Goal: Information Seeking & Learning: Learn about a topic

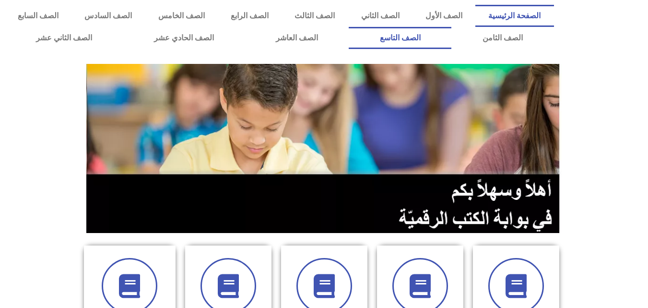
click at [349, 27] on link "الصف التاسع" at bounding box center [400, 38] width 103 height 22
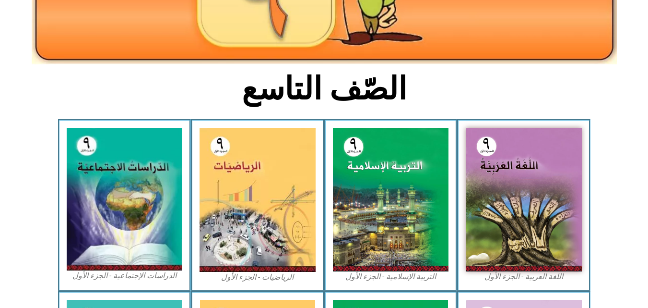
scroll to position [181, 0]
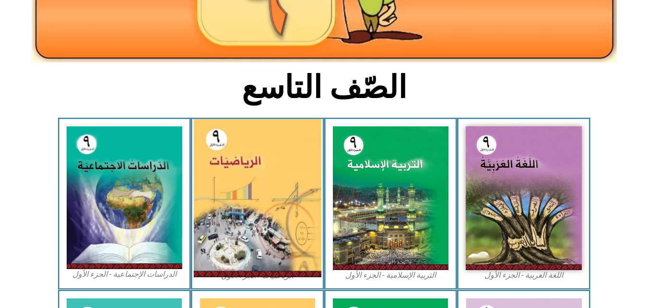
click at [290, 227] on img at bounding box center [258, 198] width 128 height 158
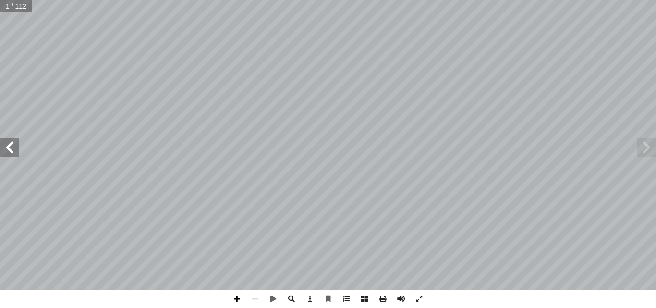
click at [239, 298] on span at bounding box center [236, 298] width 18 height 18
click at [342, 294] on span at bounding box center [346, 298] width 18 height 18
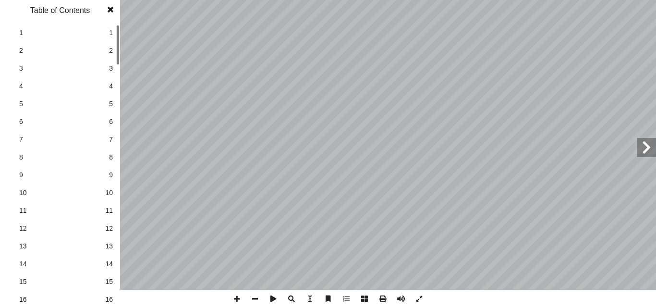
click at [61, 173] on span "9" at bounding box center [60, 175] width 82 height 10
click at [110, 10] on span at bounding box center [110, 9] width 17 height 19
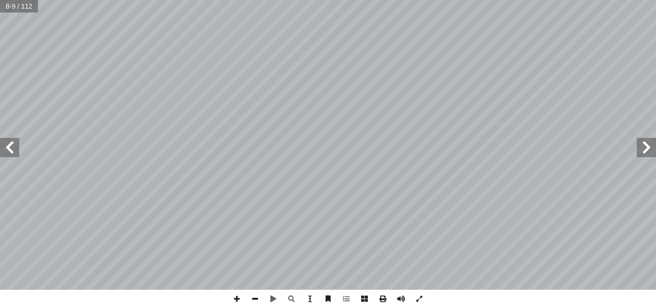
click at [259, 300] on span at bounding box center [255, 298] width 18 height 18
click at [236, 299] on span at bounding box center [236, 298] width 18 height 18
click at [238, 299] on span at bounding box center [236, 298] width 18 height 18
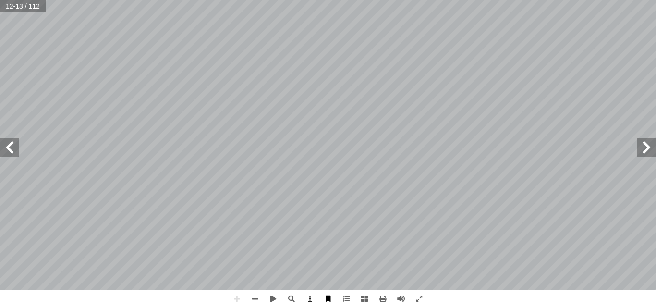
click at [332, 299] on span at bounding box center [328, 298] width 18 height 18
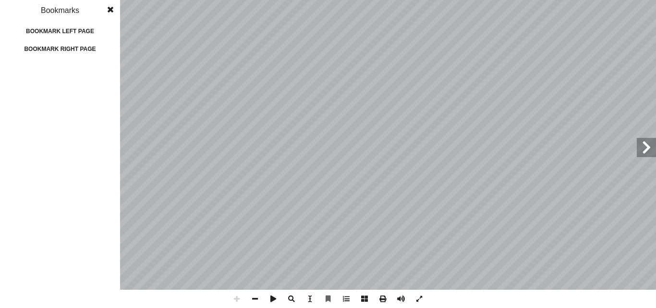
click at [84, 33] on div "Bookmark left page" at bounding box center [60, 31] width 96 height 15
click at [94, 53] on div "Bookmark right page" at bounding box center [60, 48] width 96 height 15
click at [108, 14] on span at bounding box center [110, 9] width 17 height 19
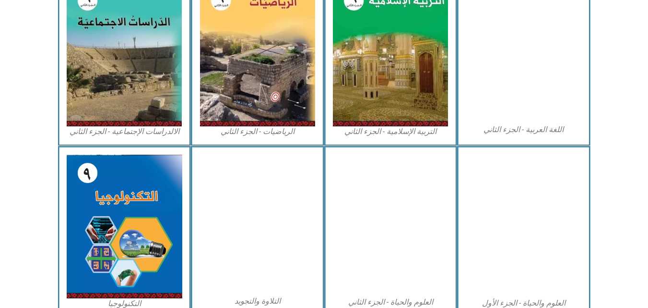
scroll to position [507, 0]
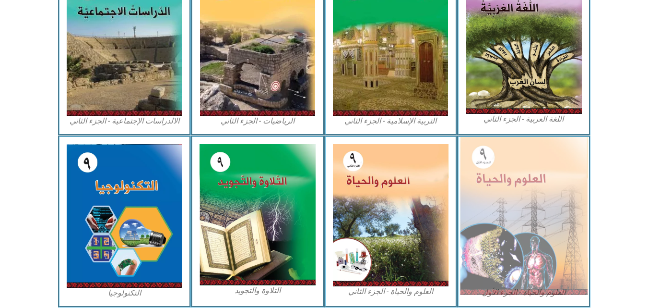
click at [563, 170] on img at bounding box center [524, 216] width 128 height 158
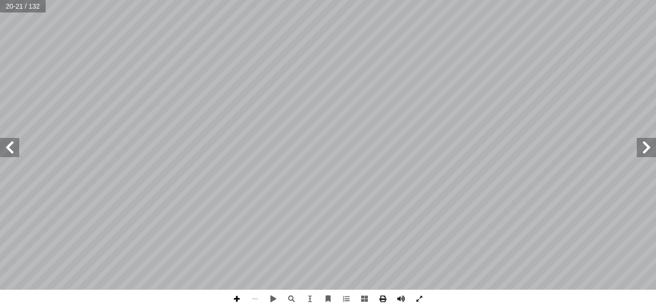
click at [236, 299] on span at bounding box center [236, 298] width 18 height 18
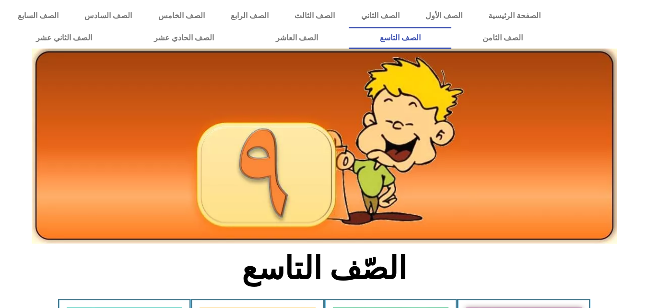
scroll to position [507, 0]
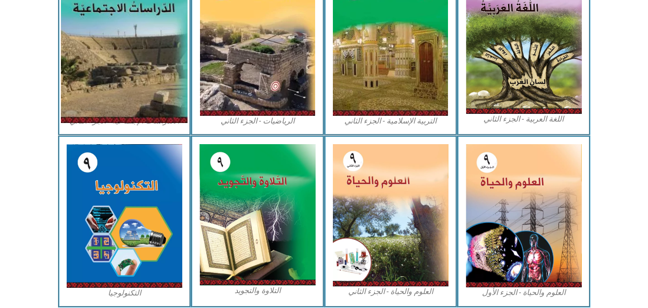
click at [118, 78] on img at bounding box center [124, 43] width 127 height 158
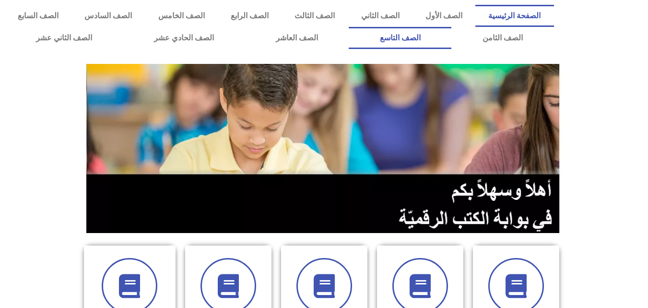
click at [349, 27] on link "الصف التاسع" at bounding box center [400, 38] width 103 height 22
